Goal: Task Accomplishment & Management: Manage account settings

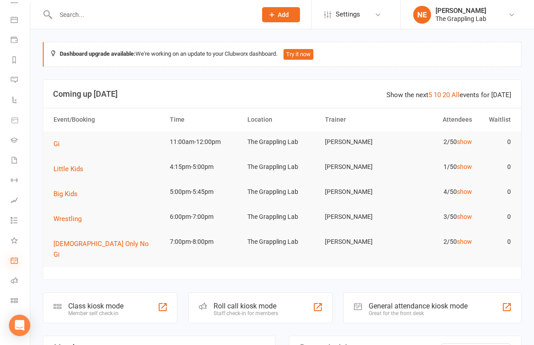
scroll to position [75, 0]
click at [15, 278] on icon at bounding box center [14, 280] width 7 height 7
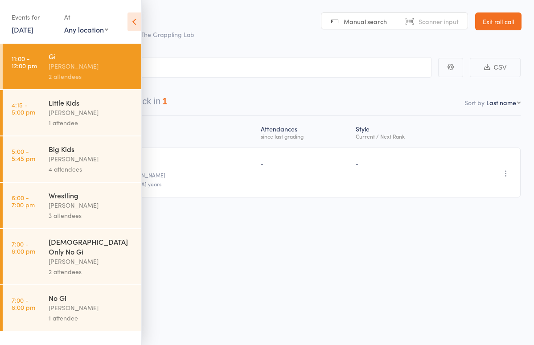
click at [33, 23] on div "Events for" at bounding box center [34, 17] width 44 height 15
click at [33, 29] on link "17 Sep, 2025" at bounding box center [23, 30] width 22 height 10
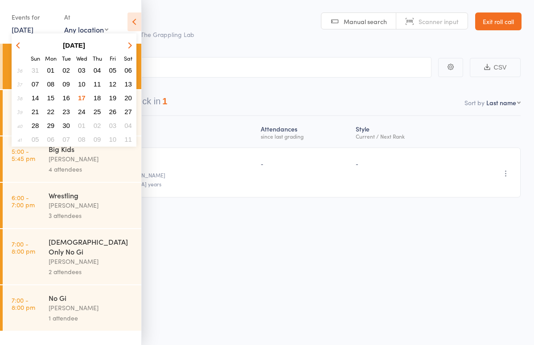
click at [51, 98] on span "15" at bounding box center [51, 98] width 8 height 8
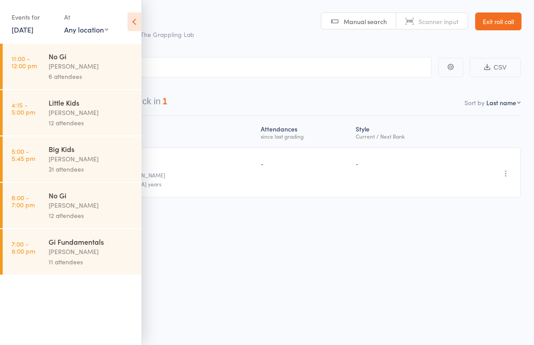
click at [59, 194] on div "No Gi" at bounding box center [91, 195] width 85 height 10
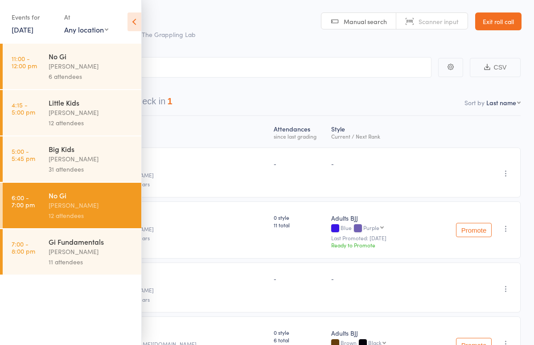
click at [134, 19] on icon at bounding box center [134, 21] width 14 height 19
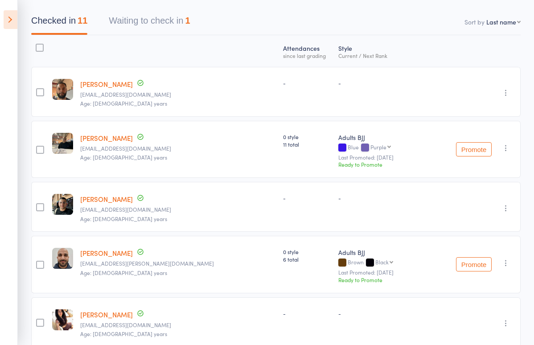
scroll to position [89, 0]
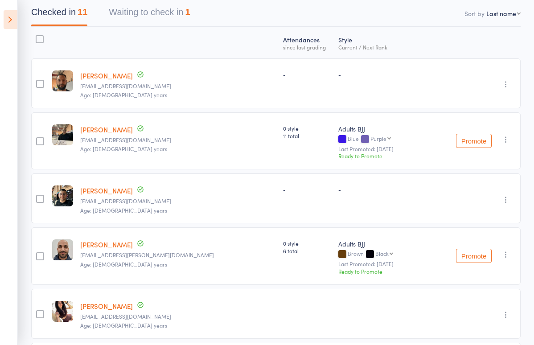
click at [164, 16] on button "Waiting to check in 1" at bounding box center [149, 15] width 81 height 24
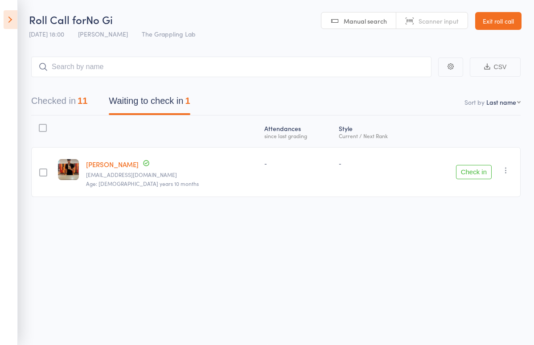
scroll to position [6, 0]
click at [74, 83] on div "Checked in 11 Waiting to check in 1" at bounding box center [275, 96] width 489 height 38
click at [477, 165] on button "Check in" at bounding box center [474, 172] width 36 height 14
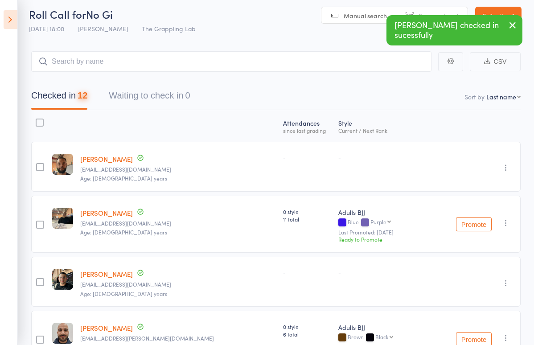
click at [47, 95] on button "Checked in 12" at bounding box center [59, 98] width 56 height 24
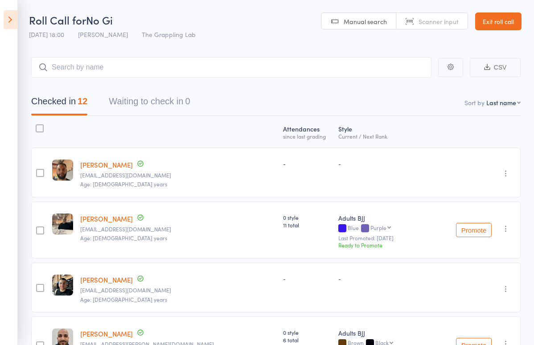
scroll to position [0, 0]
click at [8, 13] on icon at bounding box center [11, 19] width 14 height 19
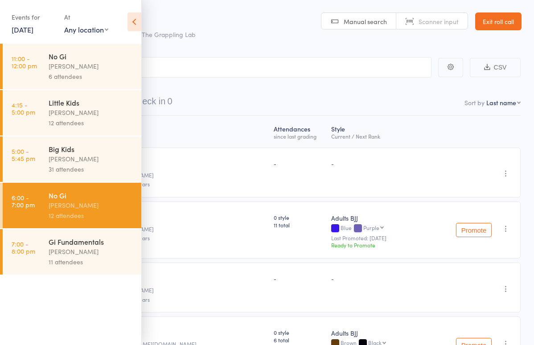
click at [74, 251] on div "[PERSON_NAME]" at bounding box center [91, 251] width 85 height 10
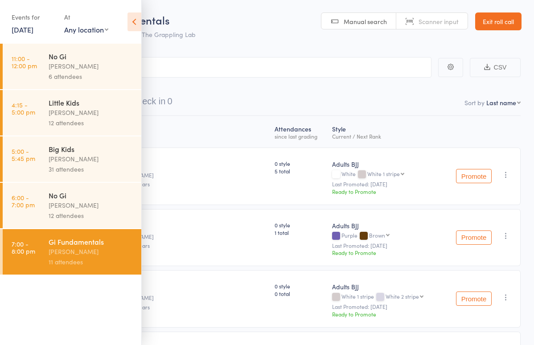
click at [137, 26] on icon at bounding box center [134, 21] width 14 height 19
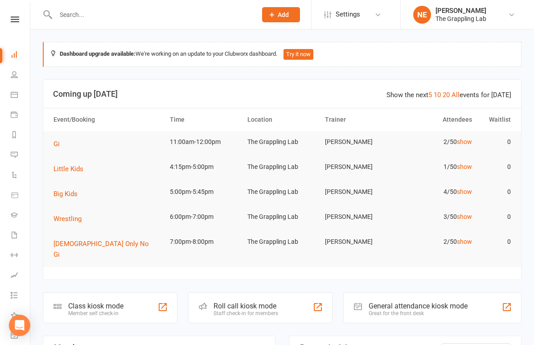
click at [119, 14] on input "text" at bounding box center [151, 14] width 197 height 12
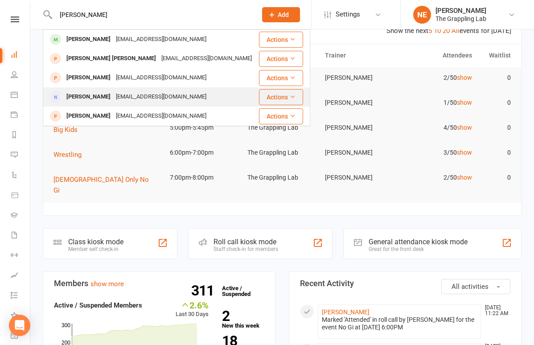
scroll to position [82, 0]
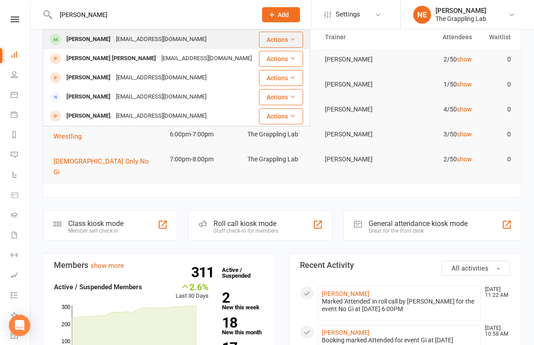
type input "[PERSON_NAME]"
click at [81, 33] on div "Mustafa Alkahi" at bounding box center [88, 39] width 49 height 13
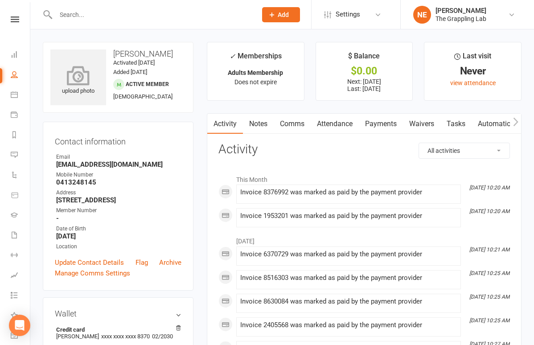
click at [74, 82] on icon at bounding box center [79, 76] width 62 height 20
click at [147, 120] on contact-information "upload photo Mustafa Alkahi Activated 7 April, 2025 Added 12 November, 2024 Act…" at bounding box center [118, 166] width 151 height 249
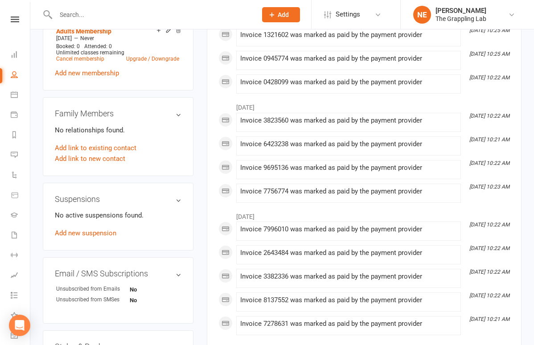
scroll to position [374, 0]
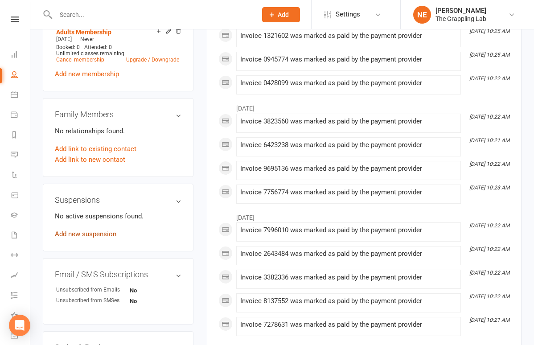
click at [99, 232] on link "Add new suspension" at bounding box center [86, 234] width 62 height 8
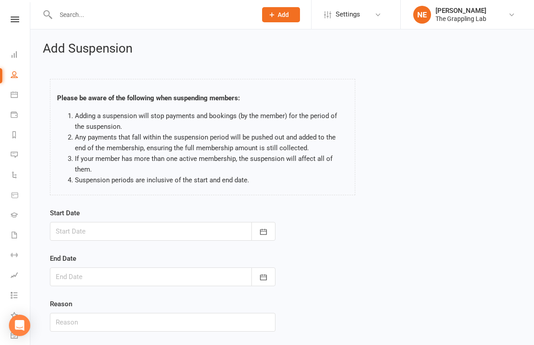
click at [148, 229] on div at bounding box center [163, 231] width 226 height 19
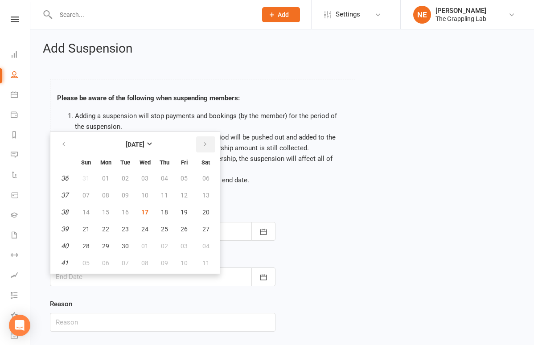
click at [208, 143] on button "button" at bounding box center [205, 144] width 19 height 16
click at [111, 227] on button "20" at bounding box center [105, 229] width 19 height 16
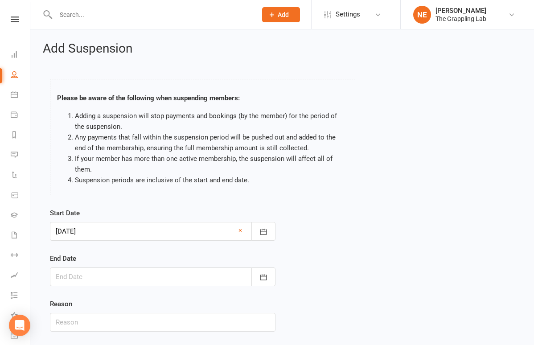
click at [95, 286] on form "Start Date 20 Oct 2025 October 2025 Sun Mon Tue Wed Thu Fri Sat 40 28 29 30 01 …" at bounding box center [163, 270] width 226 height 124
click at [104, 230] on div at bounding box center [163, 231] width 226 height 19
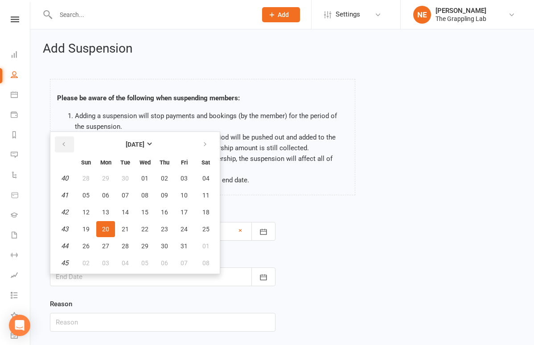
click at [63, 149] on button "button" at bounding box center [64, 144] width 19 height 16
click at [145, 209] on span "17" at bounding box center [144, 212] width 7 height 7
type input "17 Sep 2025"
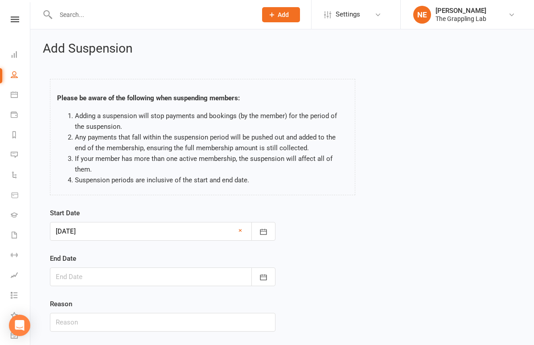
click at [103, 279] on div at bounding box center [163, 276] width 226 height 19
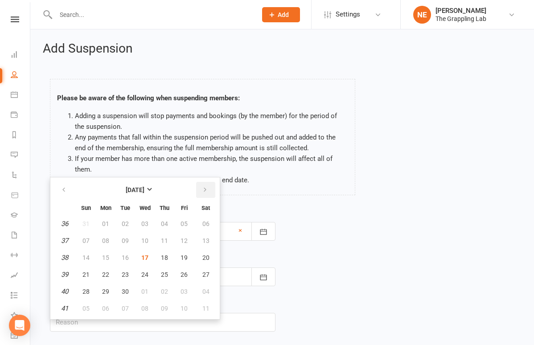
click at [207, 190] on icon "button" at bounding box center [205, 189] width 6 height 7
click at [105, 274] on span "20" at bounding box center [105, 274] width 7 height 7
type input "20 Oct 2025"
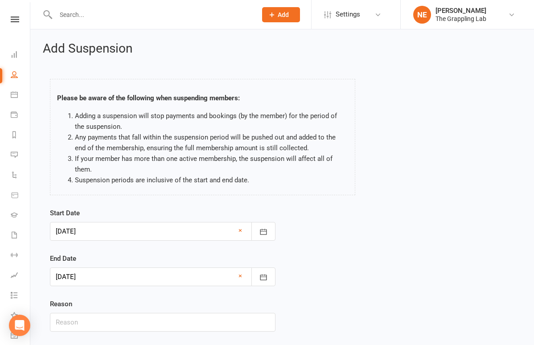
scroll to position [61, 0]
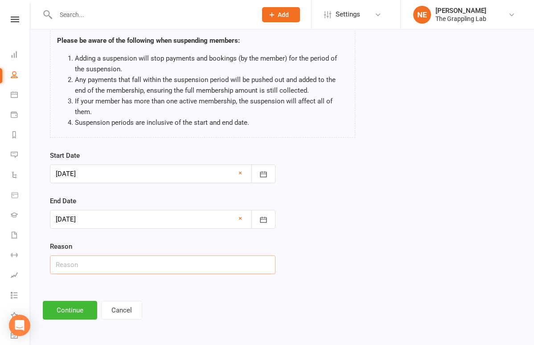
click at [172, 257] on input "text" at bounding box center [163, 264] width 226 height 19
type input "Unknown"
click at [75, 301] on button "Continue" at bounding box center [70, 310] width 54 height 19
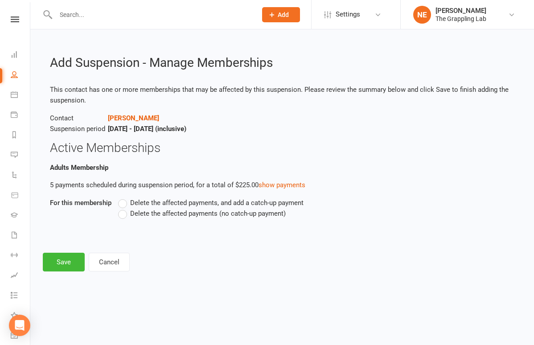
click at [139, 211] on span "Delete the affected payments (no catch-up payment)" at bounding box center [208, 212] width 156 height 9
click at [124, 208] on input "Delete the affected payments (no catch-up payment)" at bounding box center [121, 208] width 6 height 0
click at [64, 263] on button "Save" at bounding box center [64, 262] width 42 height 19
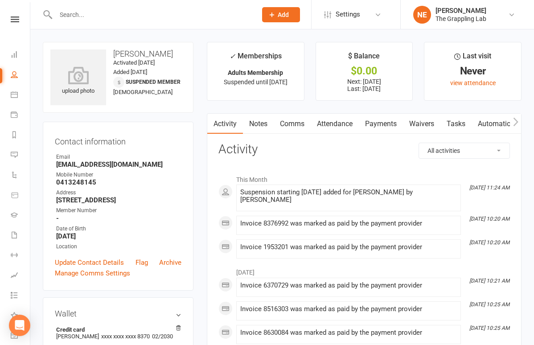
click at [348, 123] on link "Attendance" at bounding box center [335, 124] width 48 height 21
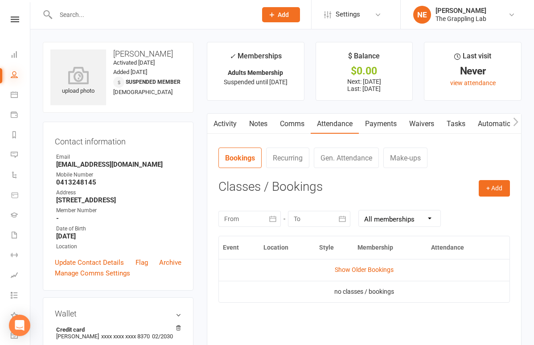
click at [12, 74] on icon at bounding box center [14, 74] width 7 height 7
select select "100"
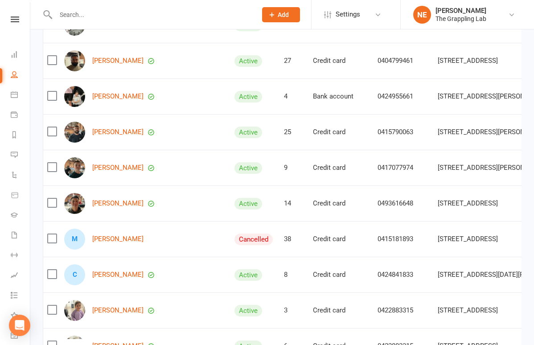
scroll to position [221, 0]
click at [131, 241] on link "Matthew Phillips" at bounding box center [117, 239] width 51 height 8
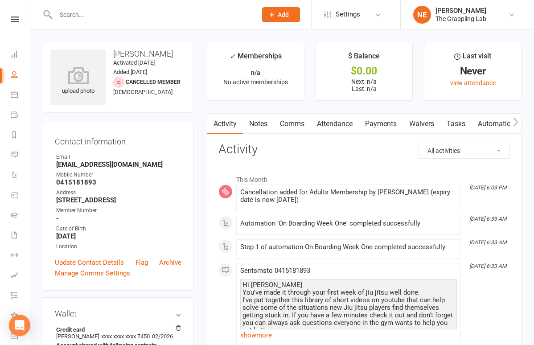
select select "100"
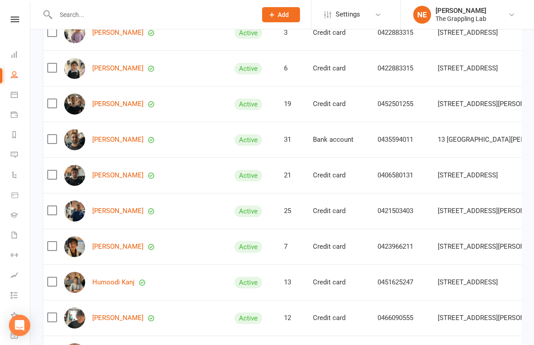
scroll to position [492, 0]
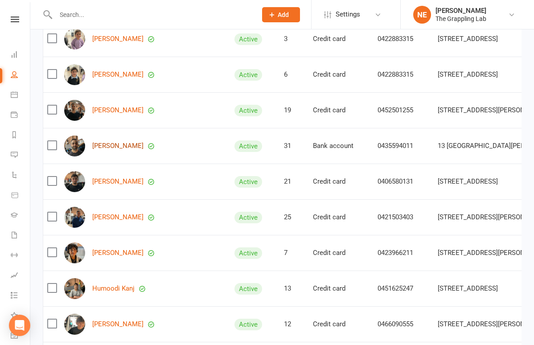
click at [120, 146] on link "Laith Alramadan" at bounding box center [117, 146] width 51 height 8
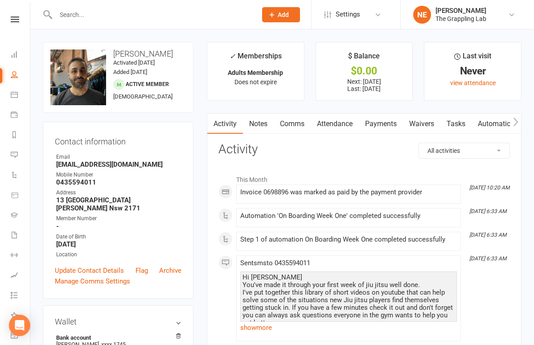
scroll to position [25, 0]
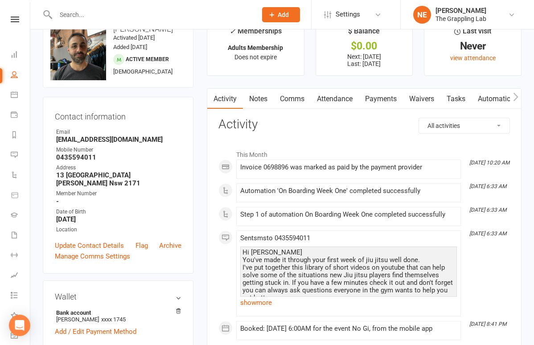
click at [389, 99] on link "Payments" at bounding box center [381, 99] width 44 height 21
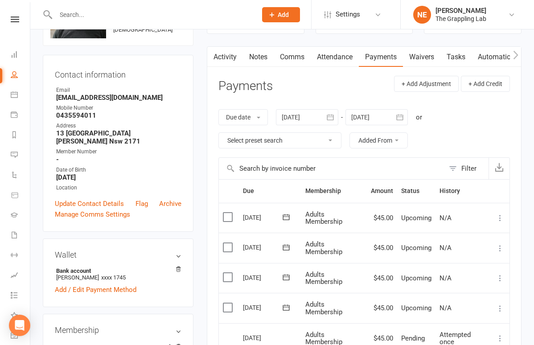
scroll to position [12, 0]
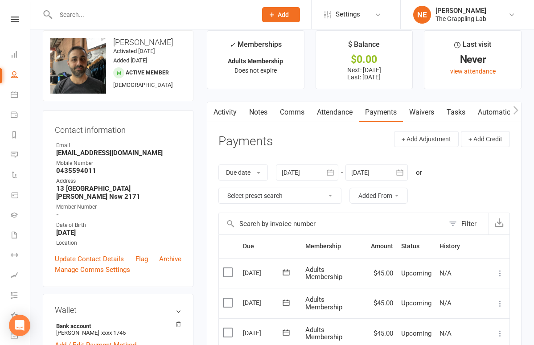
scroll to position [25, 0]
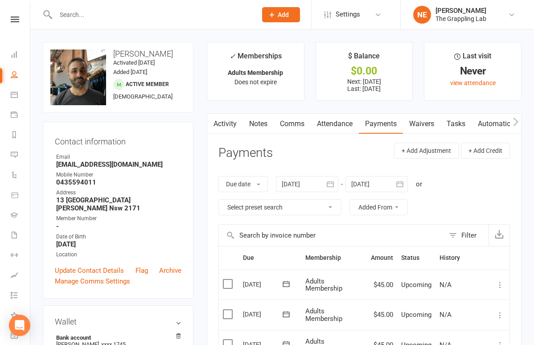
select select "100"
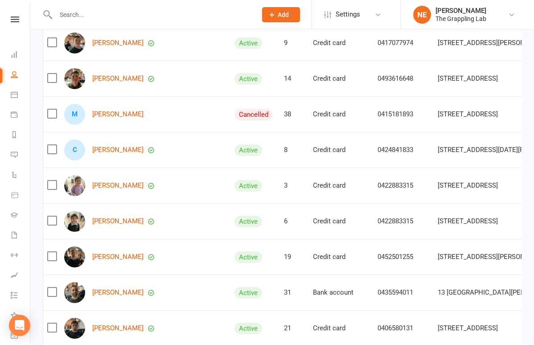
scroll to position [347, 0]
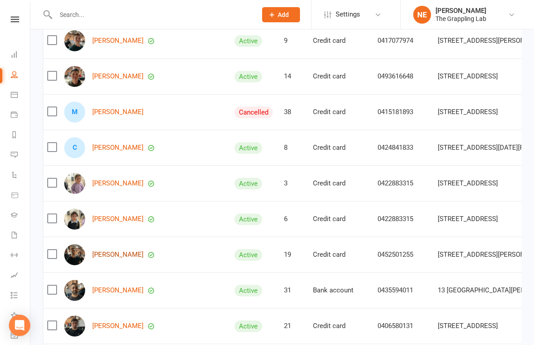
click at [114, 251] on link "Yousuf Shaher" at bounding box center [117, 255] width 51 height 8
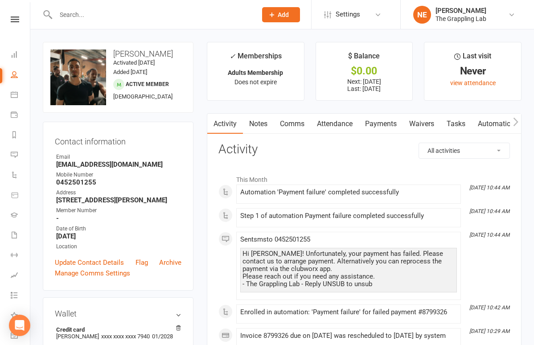
click at [394, 126] on link "Payments" at bounding box center [381, 124] width 44 height 21
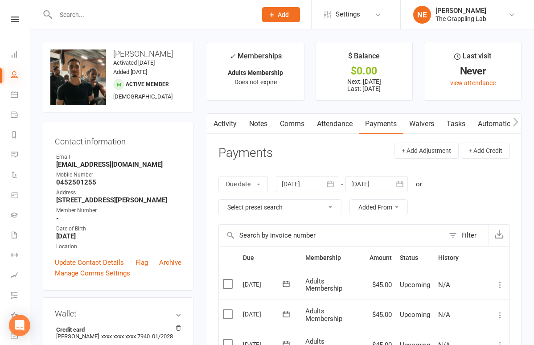
click at [12, 76] on icon at bounding box center [14, 74] width 7 height 7
select select "100"
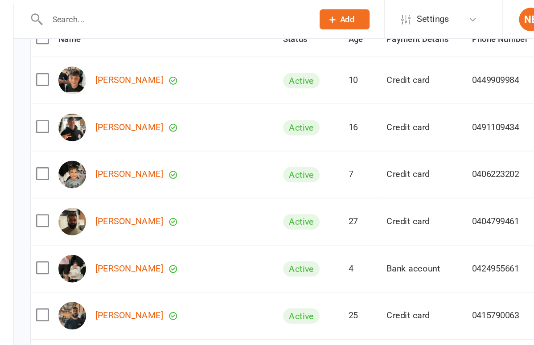
scroll to position [67, 0]
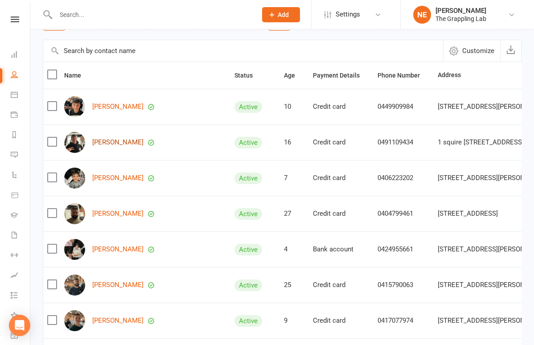
click at [108, 146] on link "[PERSON_NAME]" at bounding box center [117, 143] width 51 height 8
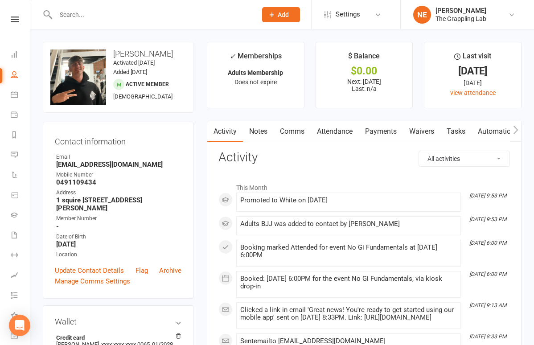
click at [426, 129] on link "Waivers" at bounding box center [421, 131] width 37 height 21
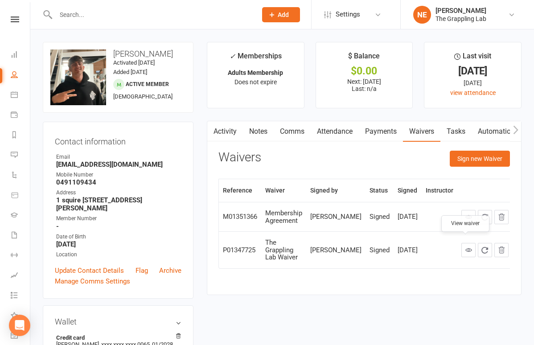
click at [465, 246] on icon at bounding box center [468, 249] width 7 height 7
click at [465, 215] on icon at bounding box center [468, 216] width 7 height 7
click at [14, 70] on link "People" at bounding box center [21, 76] width 20 height 20
select select "100"
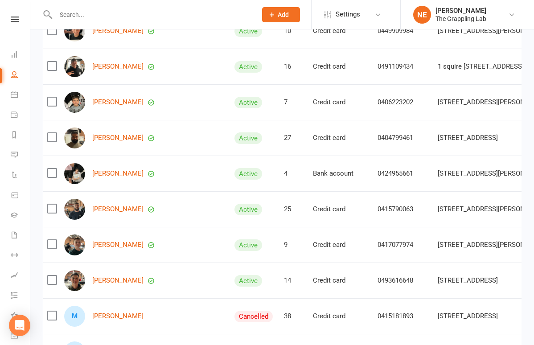
scroll to position [145, 0]
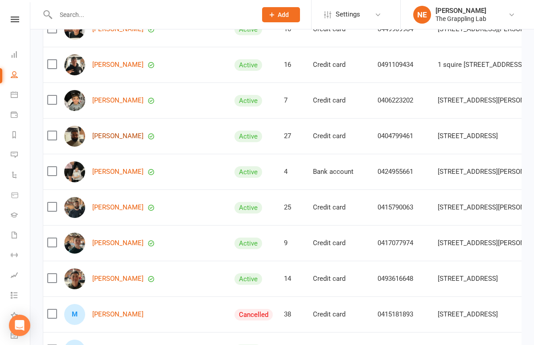
click at [113, 133] on link "Tariq Alameddine" at bounding box center [117, 136] width 51 height 8
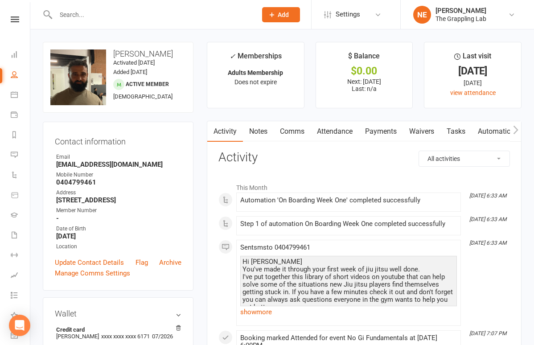
select select "100"
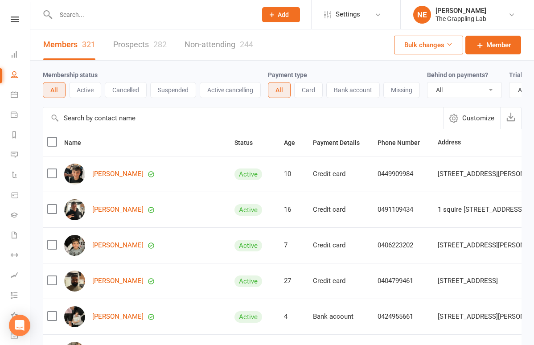
click at [156, 49] on link "Prospects 282" at bounding box center [139, 44] width 53 height 31
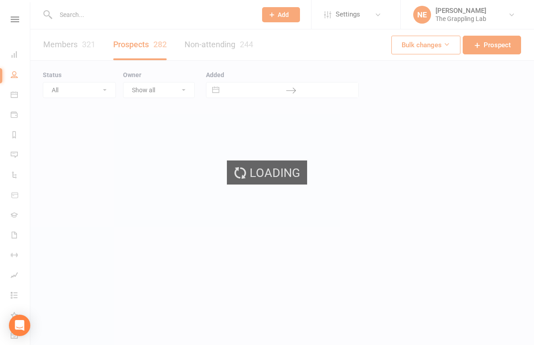
select select "100"
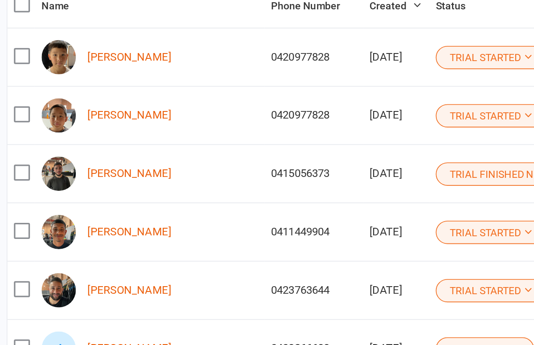
scroll to position [104, 0]
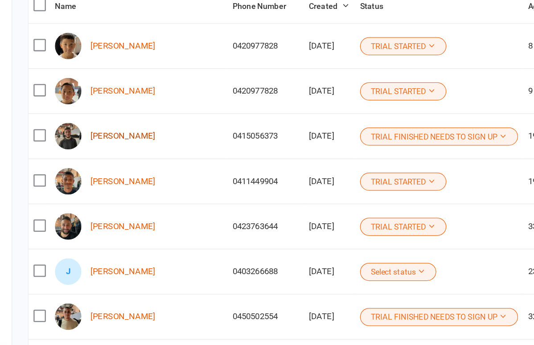
click at [105, 137] on link "Ali Abdul Rahman" at bounding box center [117, 141] width 51 height 8
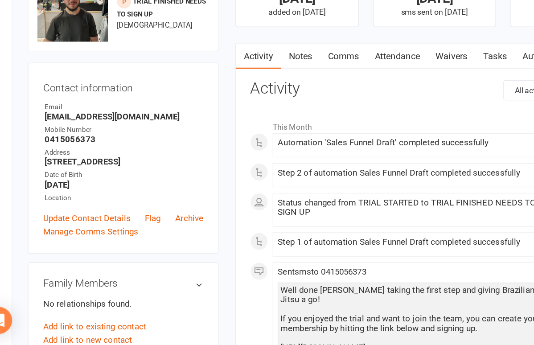
select select "100"
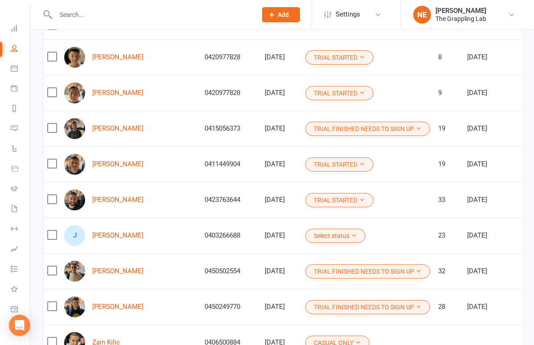
scroll to position [27, 0]
click at [18, 202] on link "Waivers" at bounding box center [21, 209] width 20 height 20
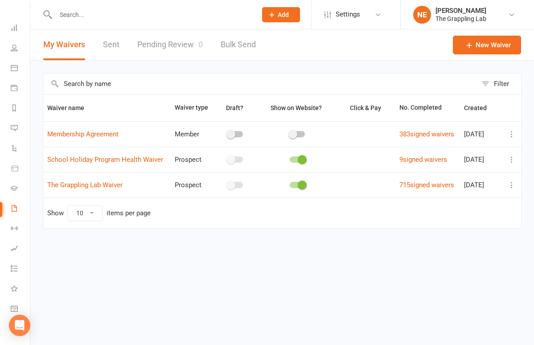
click at [163, 45] on link "Pending Review 0" at bounding box center [170, 44] width 66 height 31
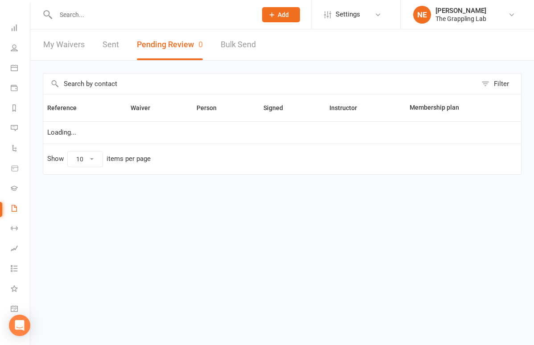
select select "25"
click at [12, 51] on icon at bounding box center [14, 47] width 7 height 7
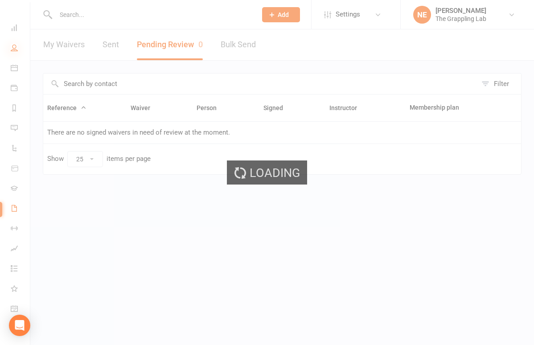
select select "100"
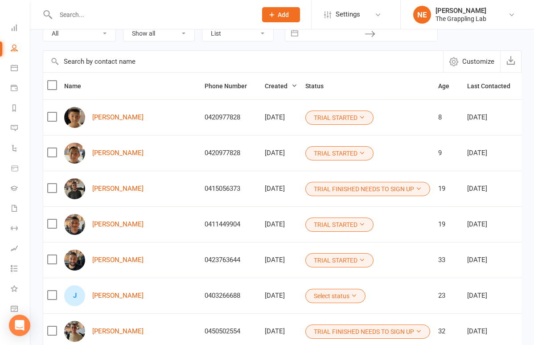
scroll to position [94, 0]
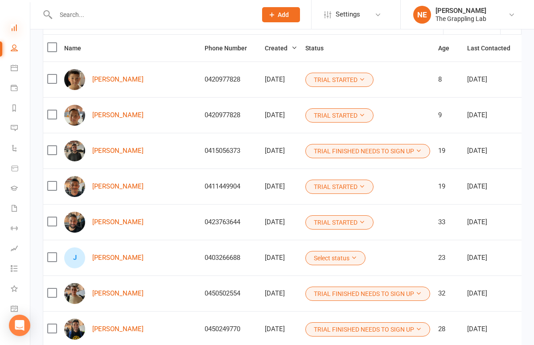
click at [14, 26] on icon at bounding box center [14, 27] width 7 height 7
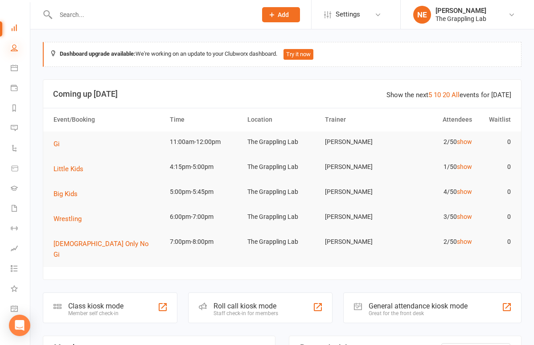
click at [14, 49] on icon at bounding box center [14, 47] width 7 height 7
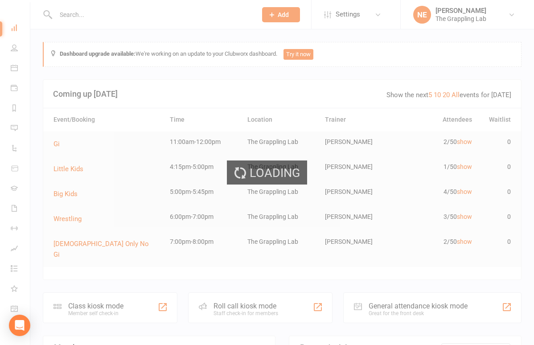
select select "100"
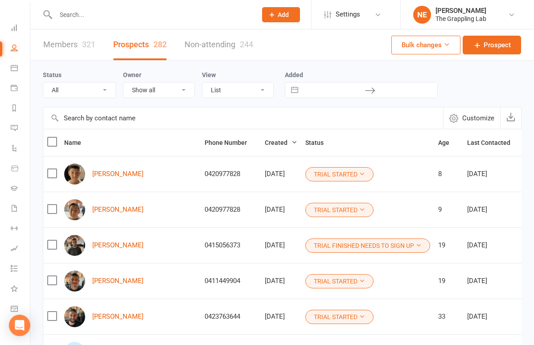
click at [73, 45] on link "Members 321" at bounding box center [69, 44] width 52 height 31
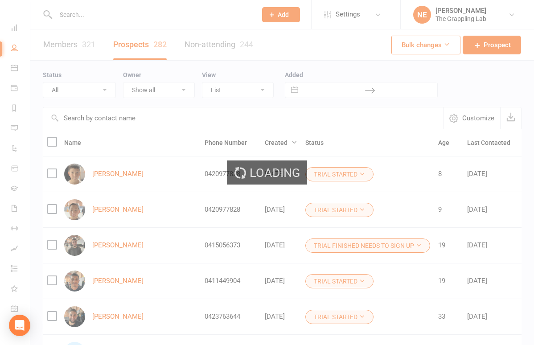
select select "100"
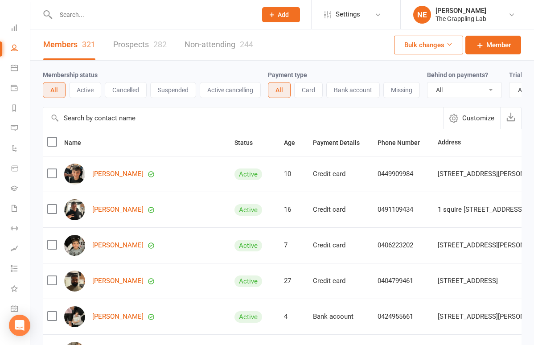
click at [84, 83] on button "Active" at bounding box center [85, 90] width 32 height 16
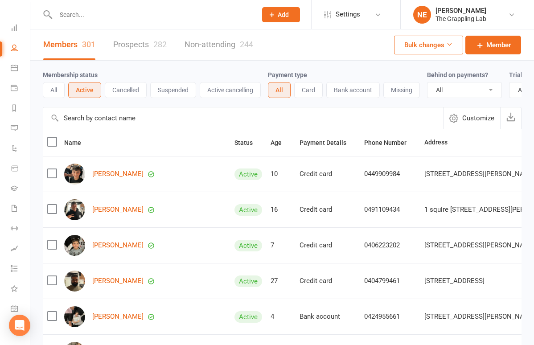
click at [127, 88] on button "Cancelled" at bounding box center [126, 90] width 42 height 16
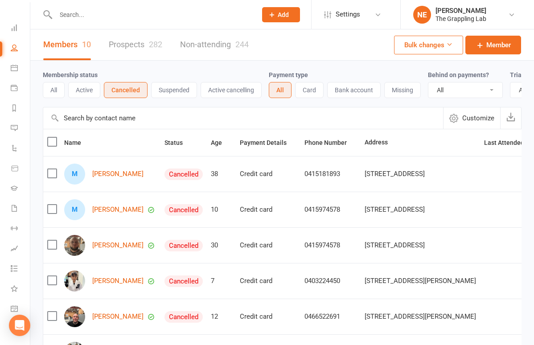
click at [82, 82] on button "Active" at bounding box center [84, 90] width 32 height 16
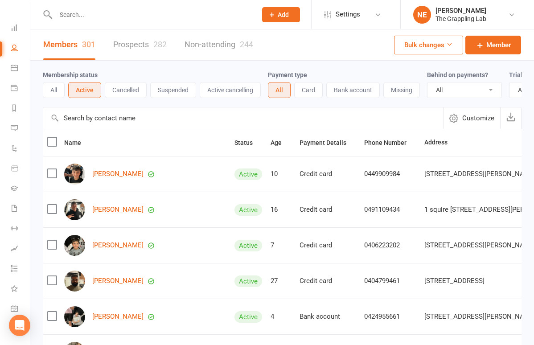
click at [127, 91] on button "Cancelled" at bounding box center [126, 90] width 42 height 16
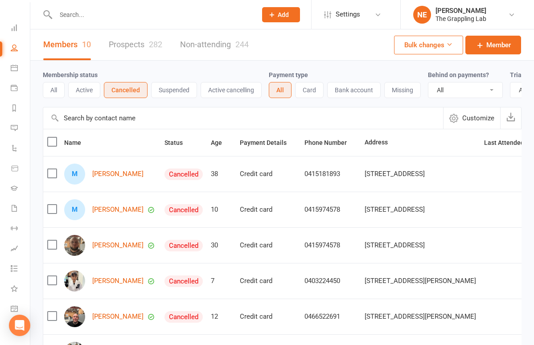
click at [61, 84] on button "All" at bounding box center [54, 90] width 22 height 16
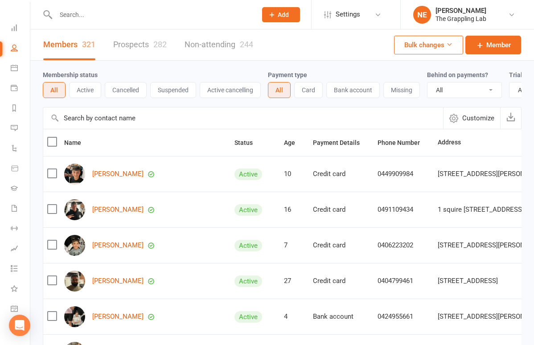
click at [125, 5] on div at bounding box center [147, 14] width 208 height 29
click at [104, 19] on input "text" at bounding box center [151, 14] width 197 height 12
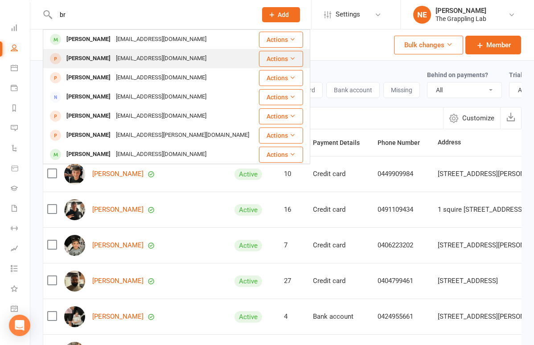
type input "b"
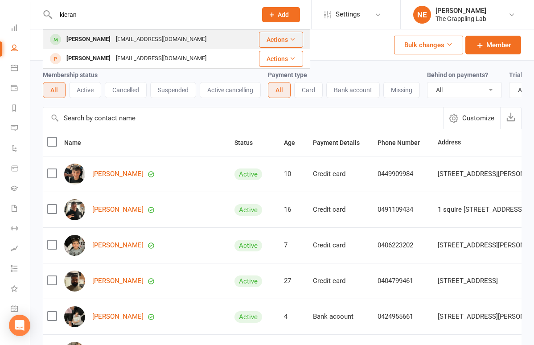
type input "kieran"
click at [79, 39] on div "Kieran Parkinson" at bounding box center [88, 39] width 49 height 13
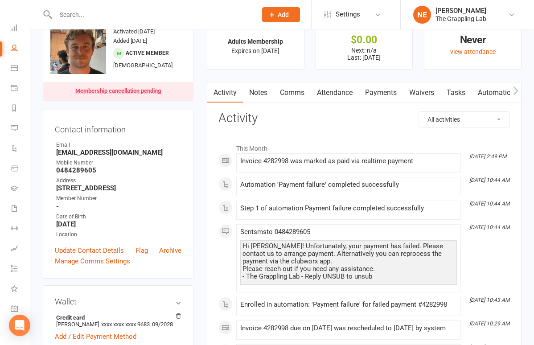
scroll to position [32, 0]
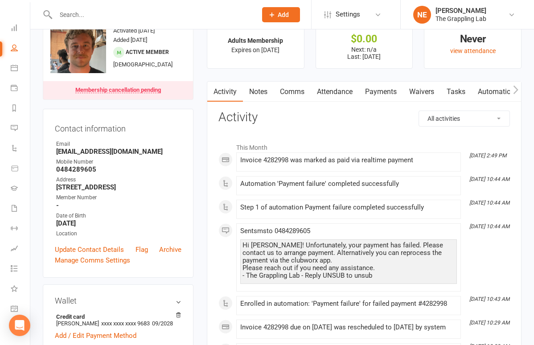
click at [386, 91] on link "Payments" at bounding box center [381, 92] width 44 height 21
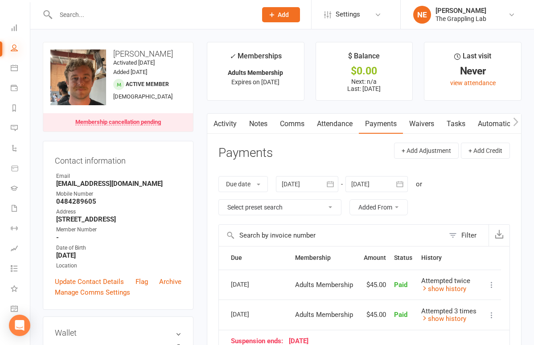
click at [17, 47] on icon at bounding box center [14, 47] width 7 height 7
select select "100"
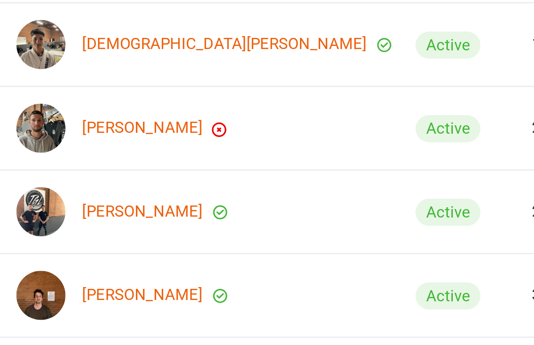
scroll to position [956, 0]
click at [92, 249] on link "Bryse Besters" at bounding box center [117, 253] width 51 height 8
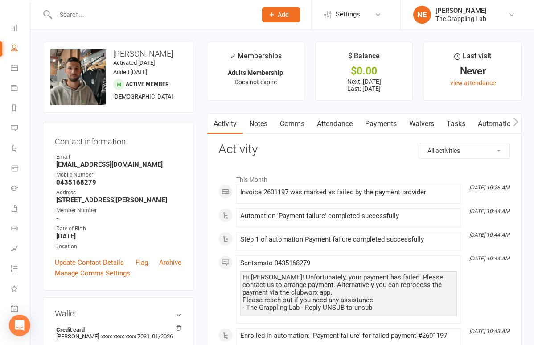
click at [381, 125] on link "Payments" at bounding box center [381, 124] width 44 height 21
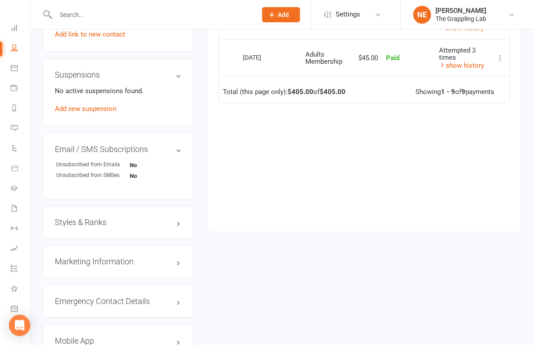
scroll to position [500, 0]
click at [109, 226] on h3 "Styles & Ranks" at bounding box center [118, 221] width 127 height 9
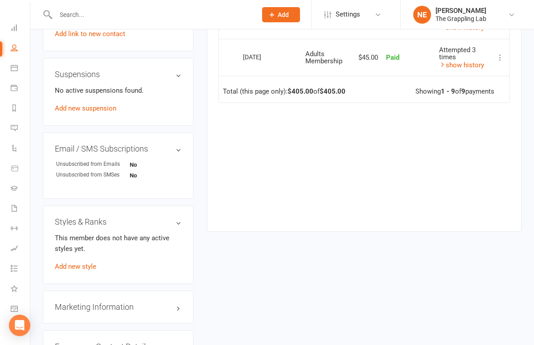
click at [109, 226] on h3 "Styles & Ranks" at bounding box center [118, 221] width 127 height 9
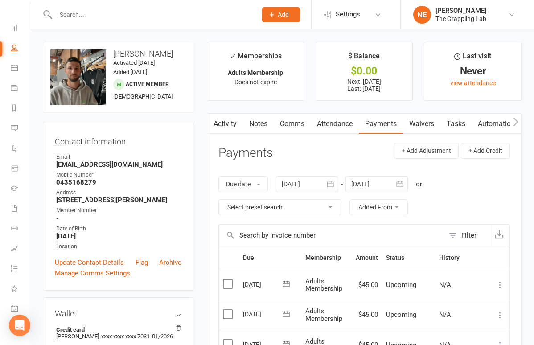
scroll to position [0, 0]
click at [15, 47] on icon at bounding box center [14, 47] width 7 height 7
select select "100"
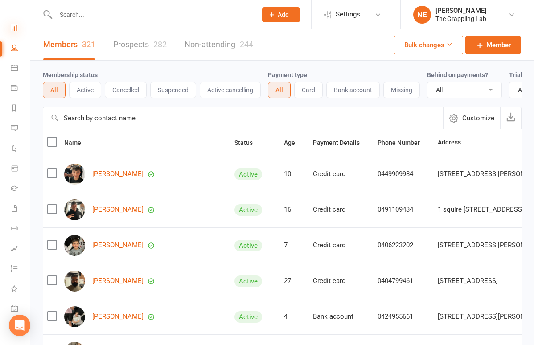
click at [12, 25] on icon at bounding box center [14, 27] width 7 height 7
